Goal: Information Seeking & Learning: Learn about a topic

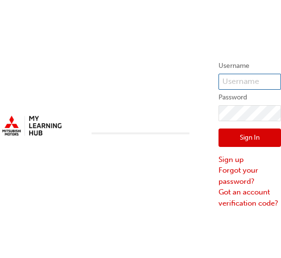
click at [250, 82] on input "text" at bounding box center [249, 82] width 62 height 16
click at [249, 137] on button "Sign In" at bounding box center [249, 137] width 62 height 18
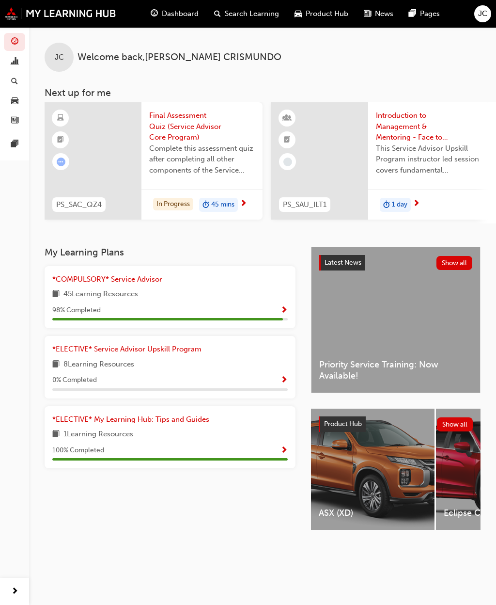
click at [179, 121] on span "Final Assessment Quiz (Service Advisor Core Program)" at bounding box center [202, 126] width 106 height 33
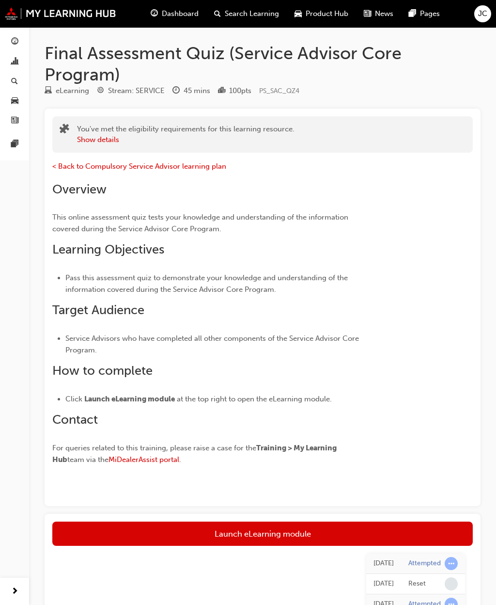
click at [1, 201] on div "Dashboard Analytics Search Learning Product Hub News Pages Pages" at bounding box center [14, 290] width 29 height 580
